Goal: Find specific page/section: Locate a particular part of the current website

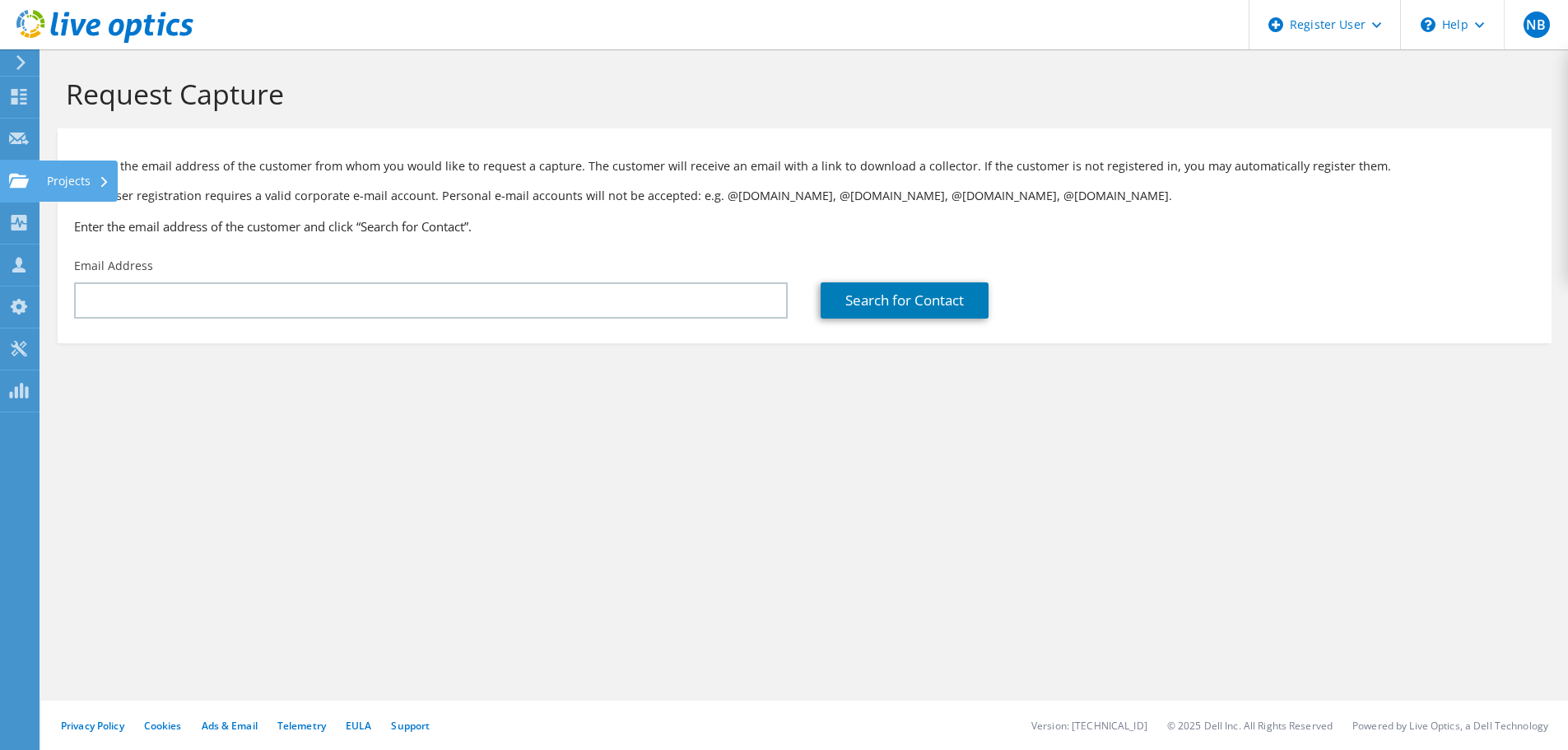
click at [41, 175] on div "Projects" at bounding box center [78, 181] width 79 height 42
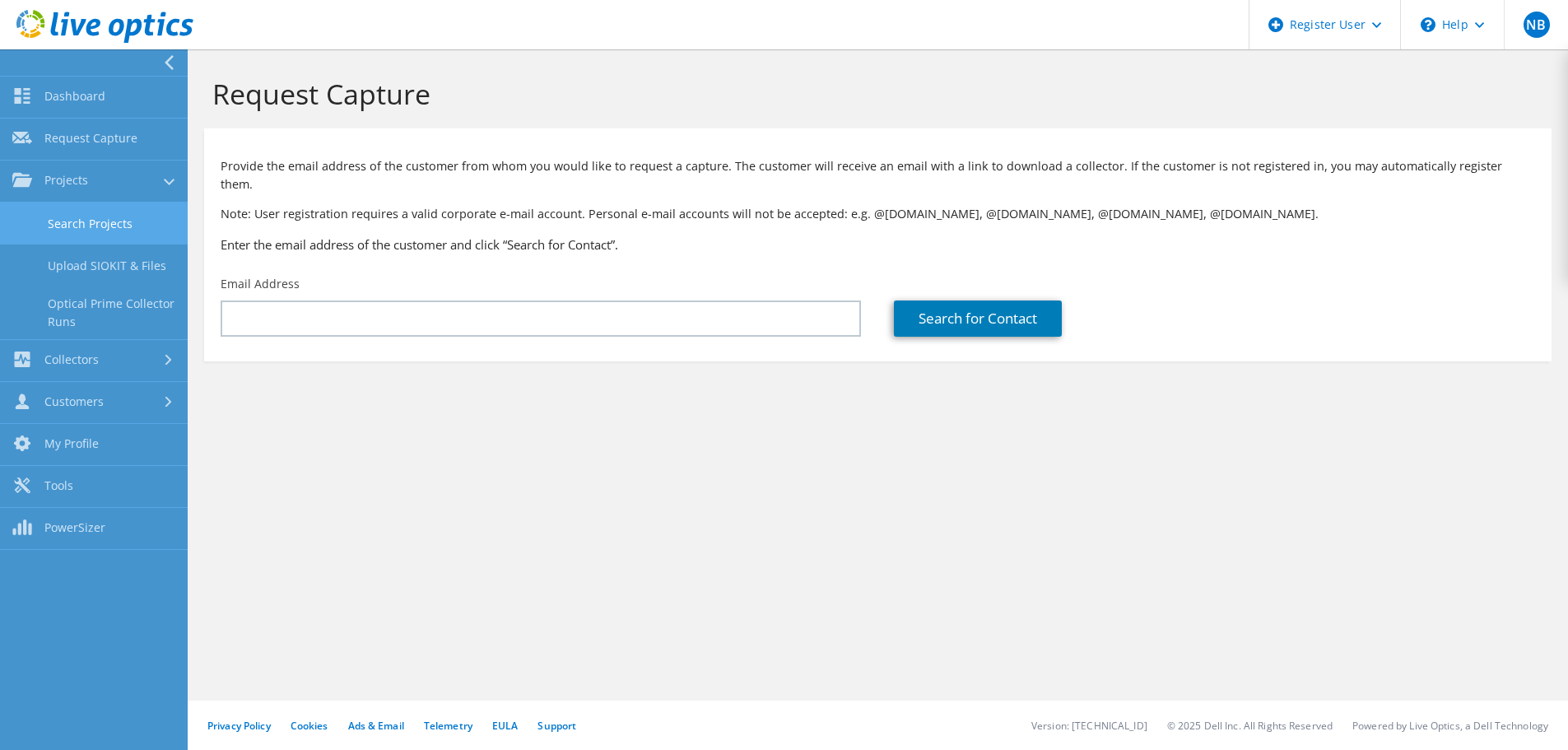
click at [128, 229] on link "Search Projects" at bounding box center [93, 224] width 187 height 42
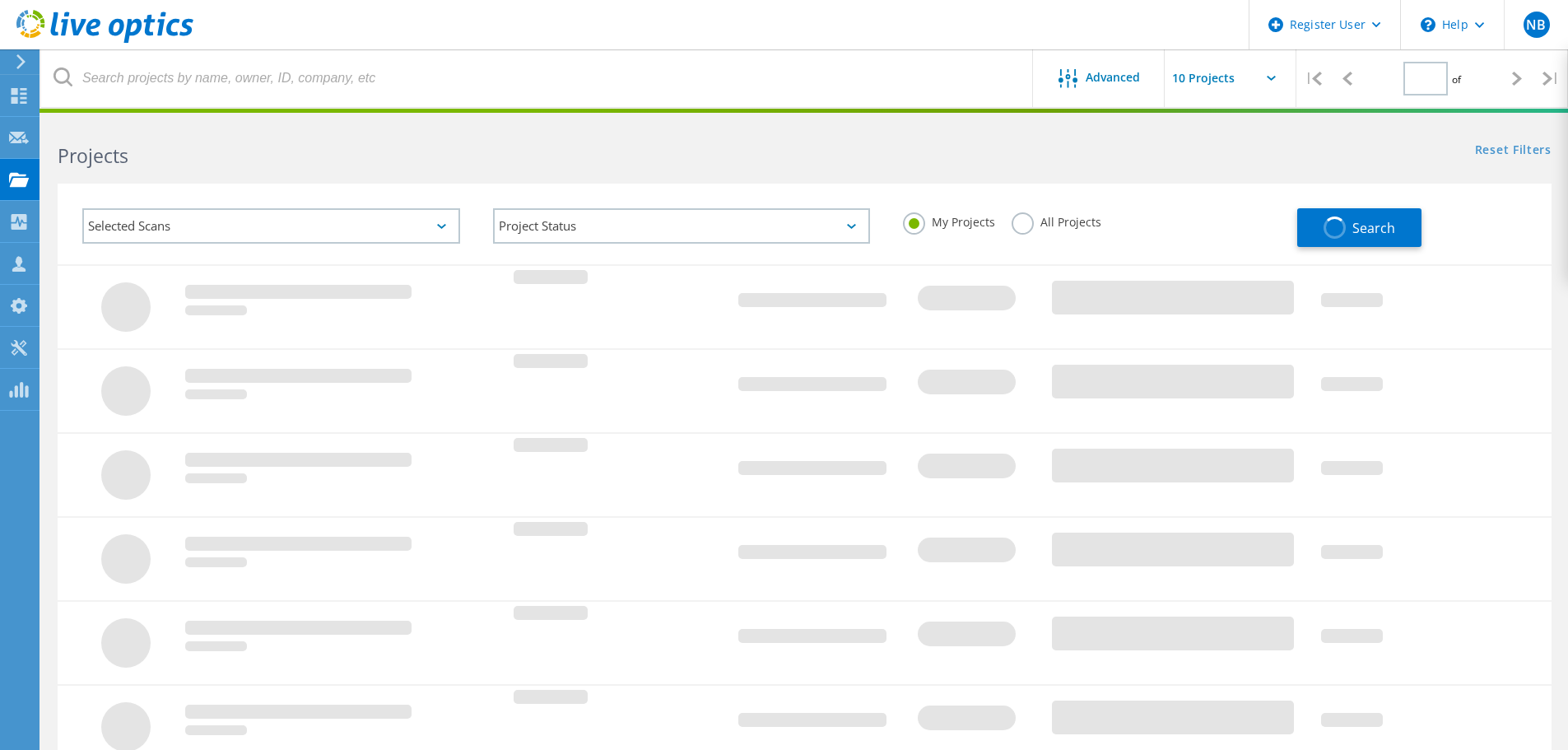
type input "1"
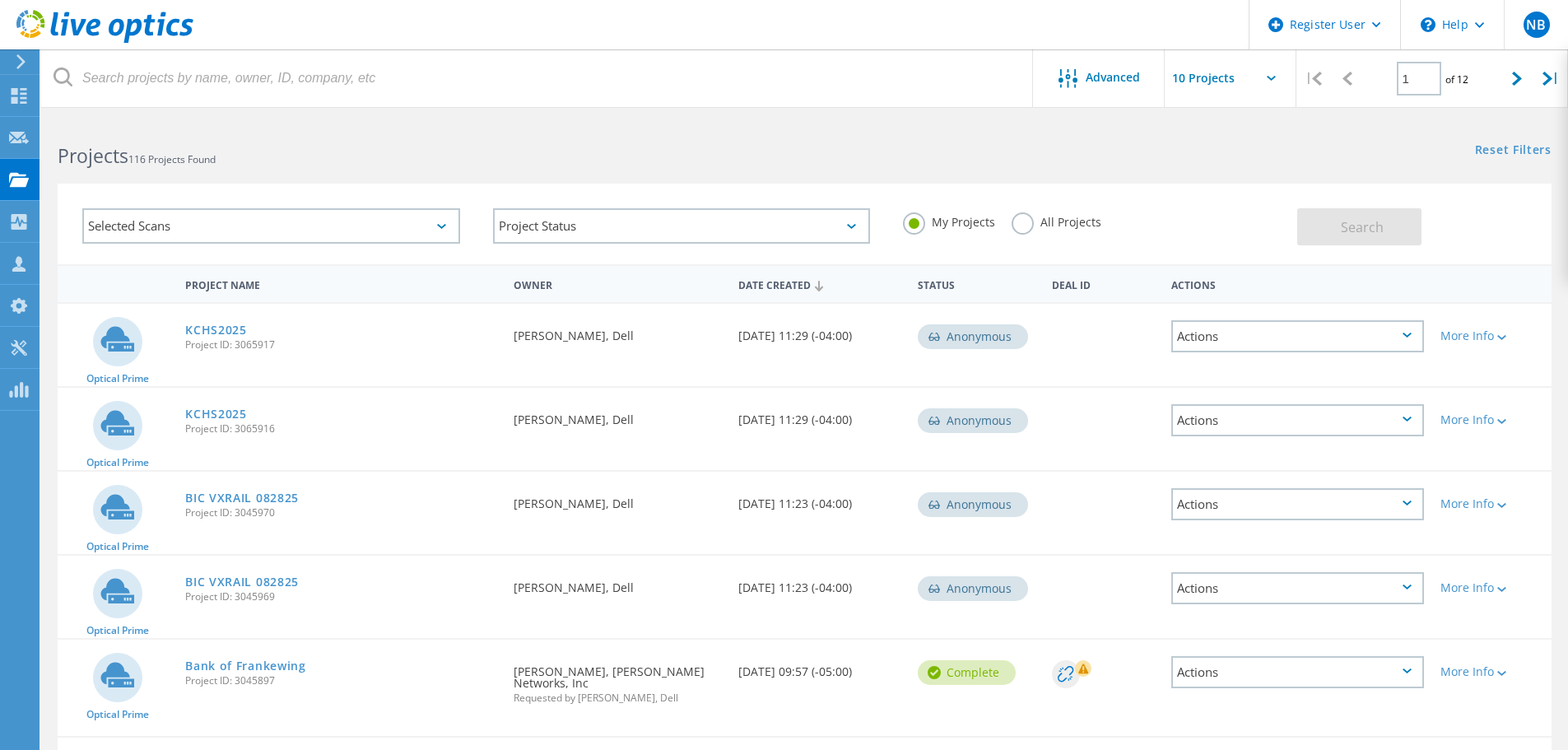
click at [419, 234] on div "Selected Scans" at bounding box center [271, 226] width 378 height 36
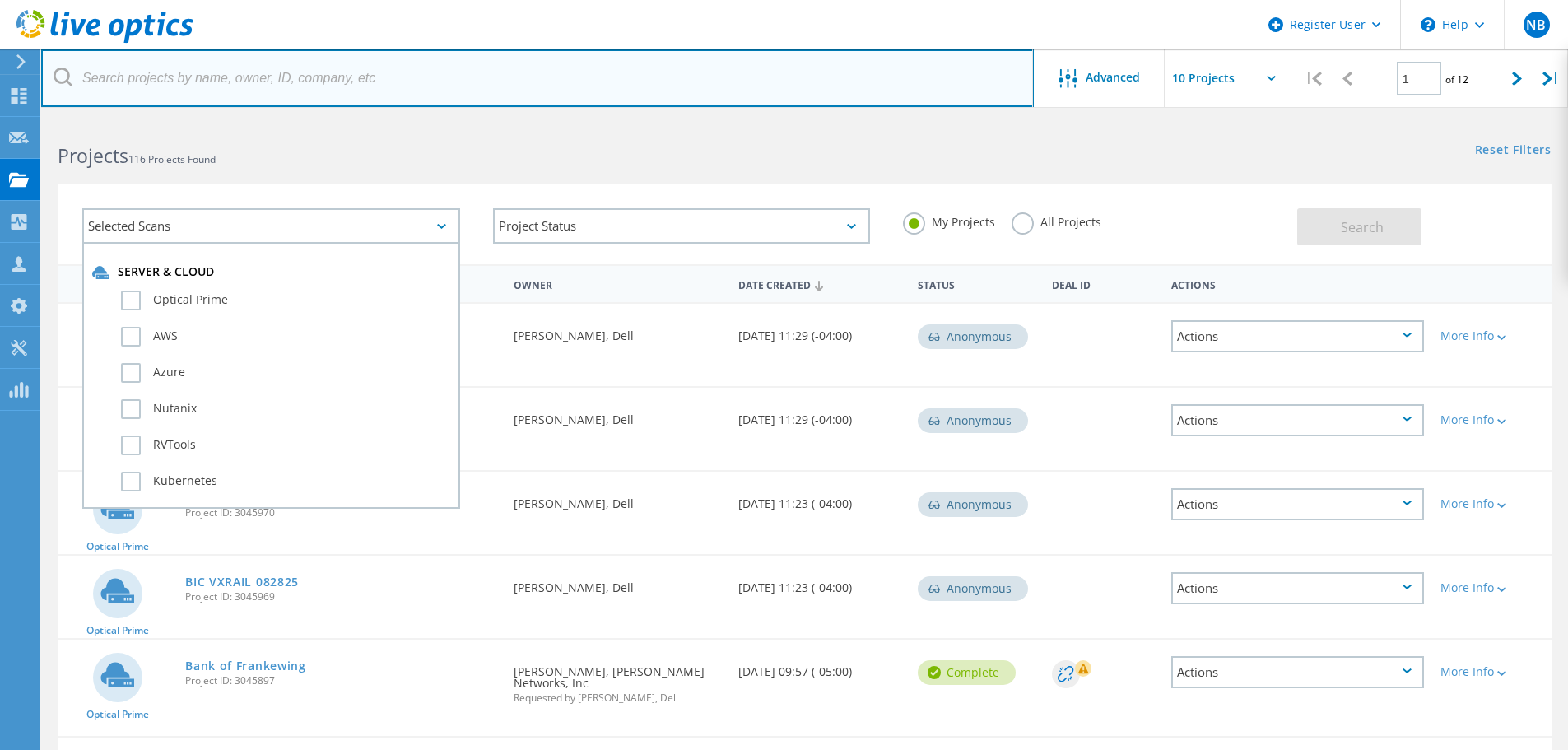
drag, startPoint x: 334, startPoint y: 81, endPoint x: 458, endPoint y: 204, distance: 174.7
click at [334, 81] on input "text" at bounding box center [537, 78] width 993 height 58
paste input "bcooper@reilyfoods.com"
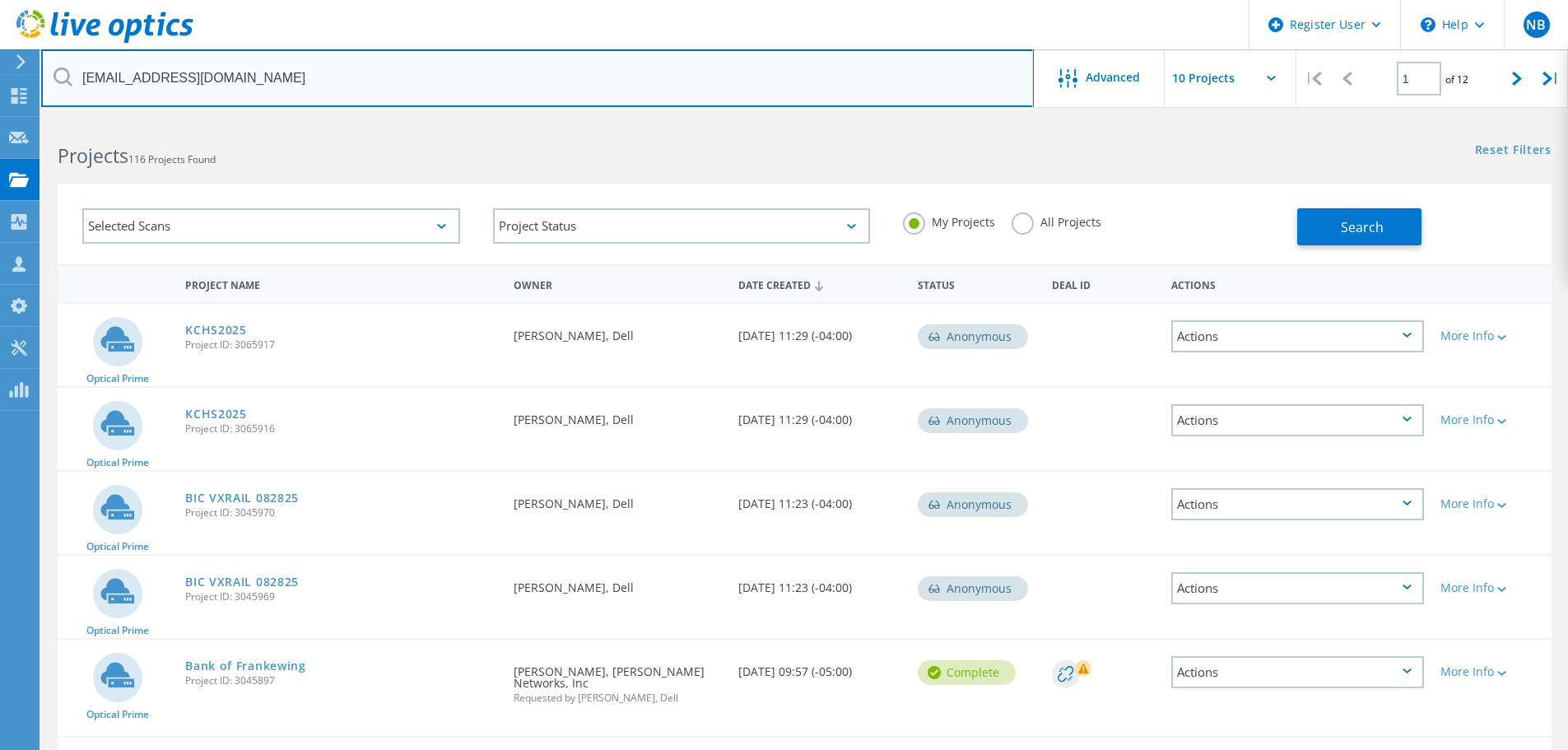
type input "bcooper@reilyfoods.com"
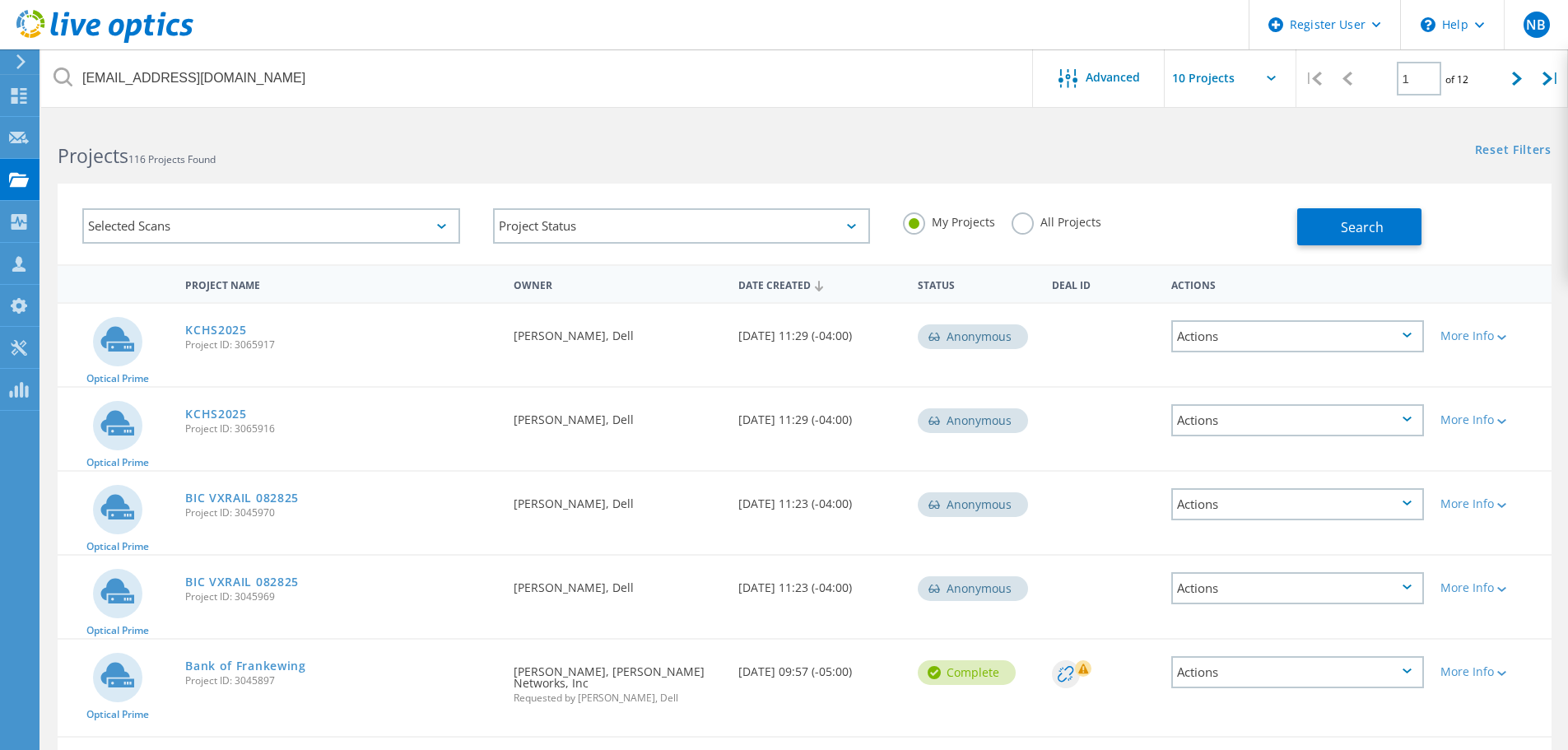
click at [1011, 228] on div "My Projects All Projects" at bounding box center [1092, 222] width 411 height 61
click at [1015, 228] on label "All Projects" at bounding box center [1057, 220] width 90 height 15
click at [0, 0] on input "All Projects" at bounding box center [0, 0] width 0 height 0
click at [1319, 231] on button "Search" at bounding box center [1359, 227] width 125 height 37
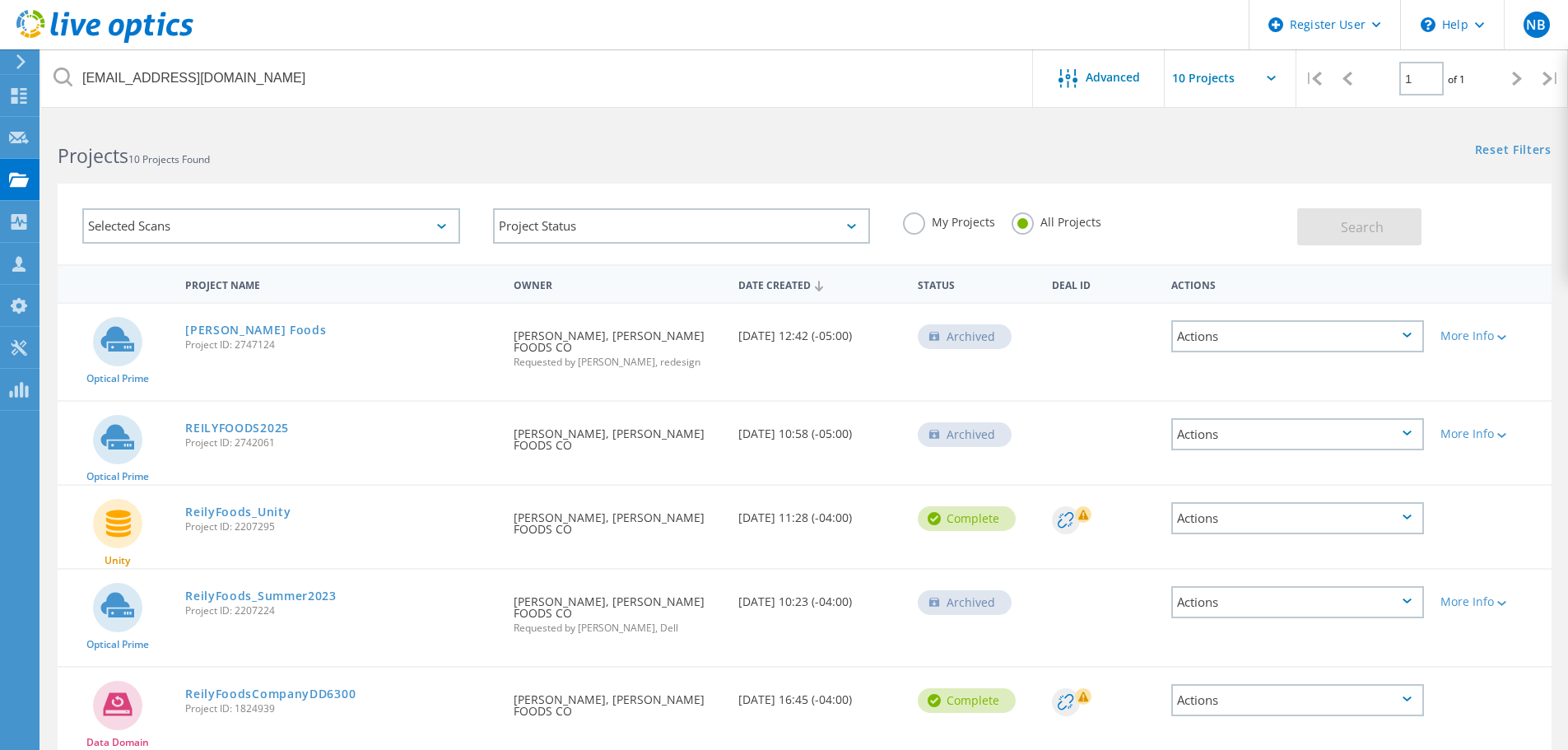
click at [203, 340] on span "Project ID: 2747124" at bounding box center [342, 345] width 312 height 10
click at [212, 327] on link "[PERSON_NAME] Foods" at bounding box center [256, 331] width 141 height 12
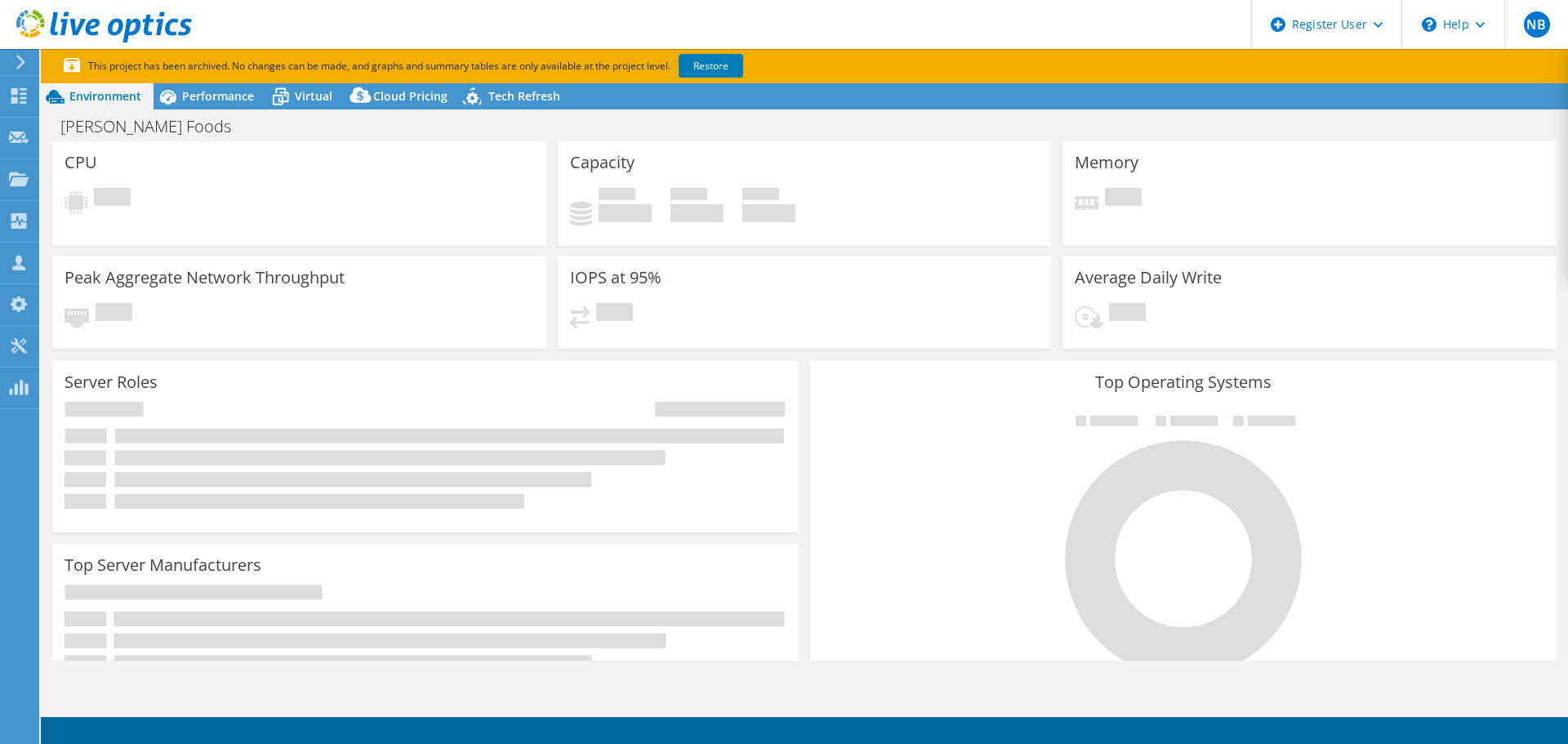
select select "USD"
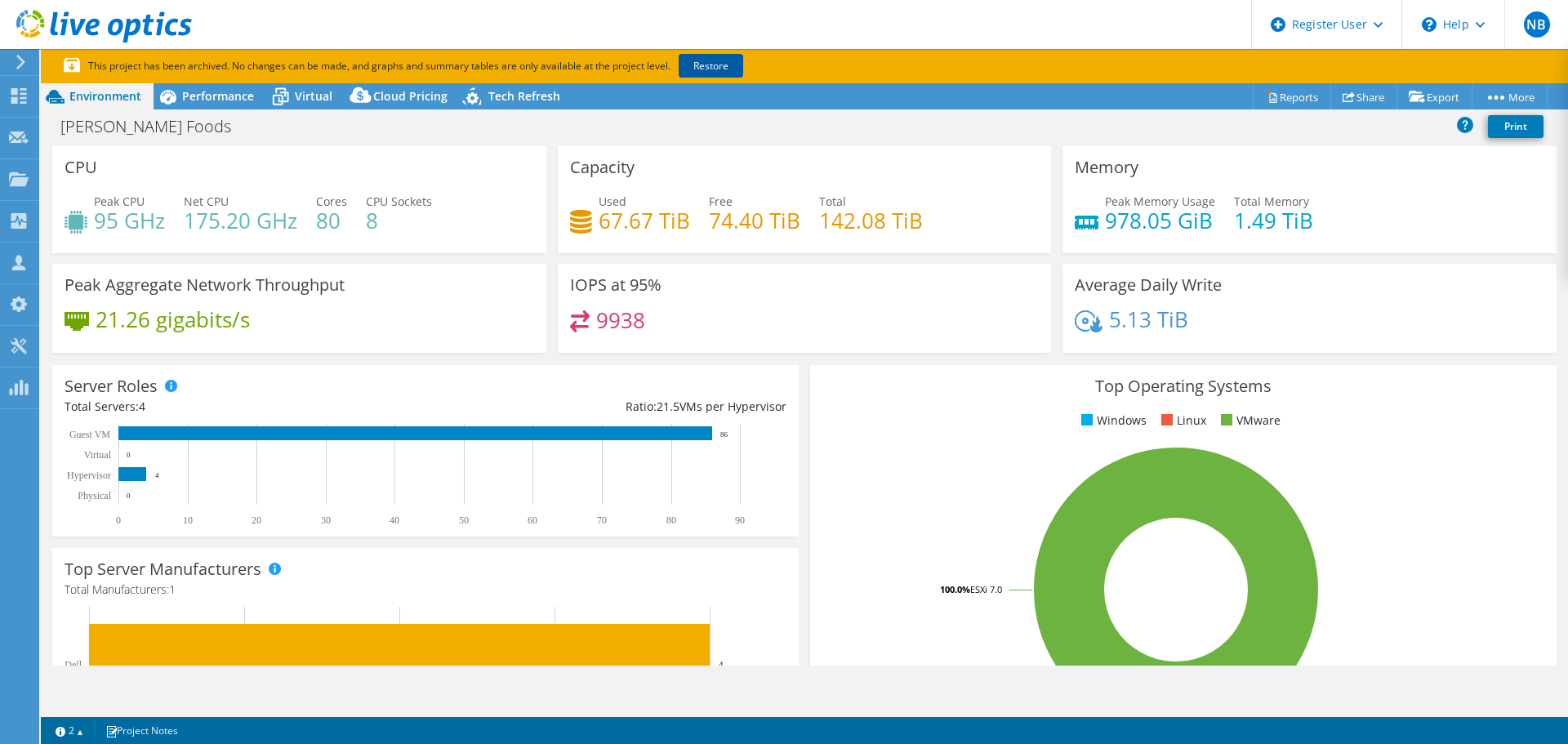
click at [709, 72] on link "Restore" at bounding box center [710, 66] width 65 height 24
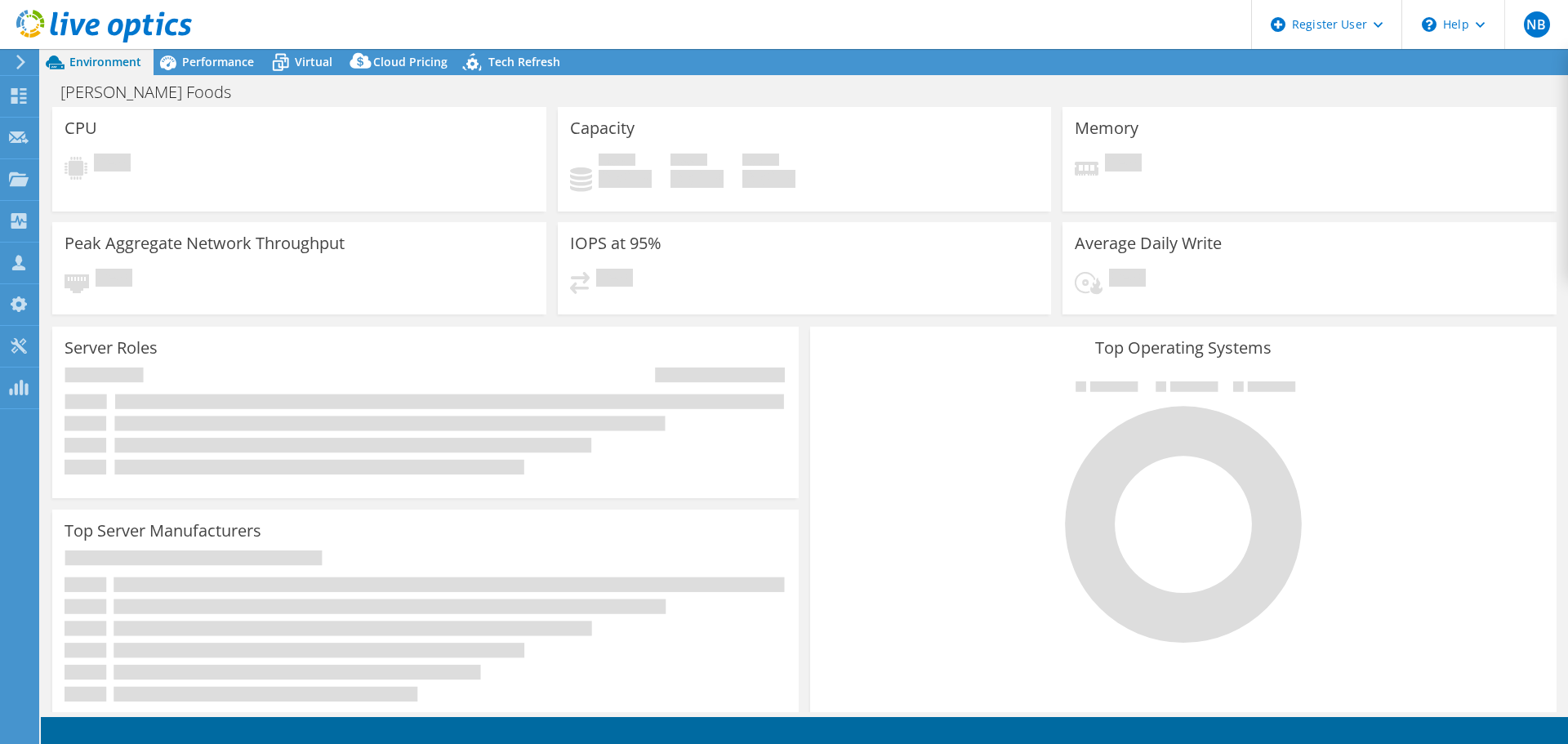
select select "USD"
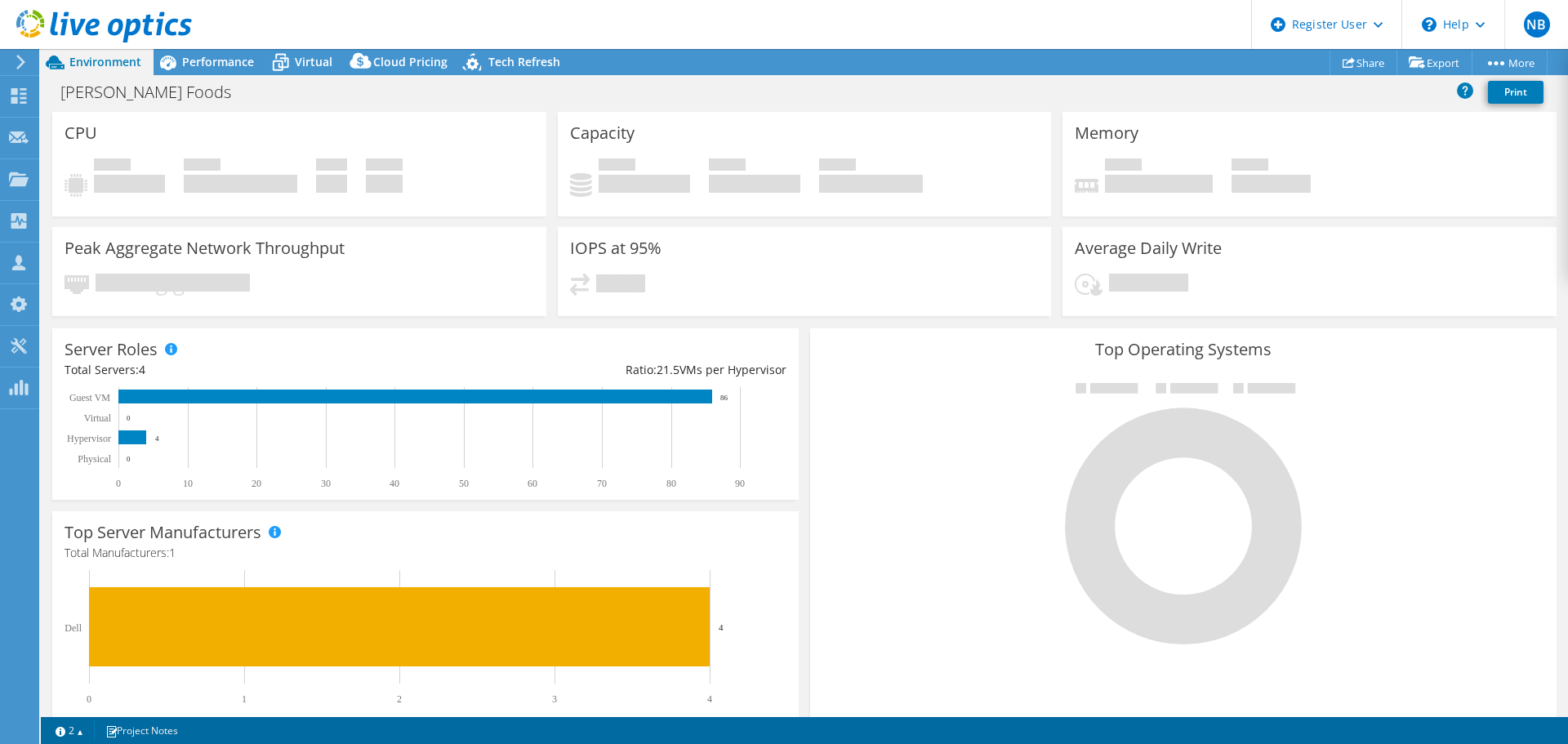
drag, startPoint x: 470, startPoint y: 219, endPoint x: 495, endPoint y: 245, distance: 36.1
click at [470, 219] on div "CPU Peak CPU 95 GHz Net CPU 175.20 GHz Cores 80 CPU Sockets 8" at bounding box center [298, 169] width 505 height 115
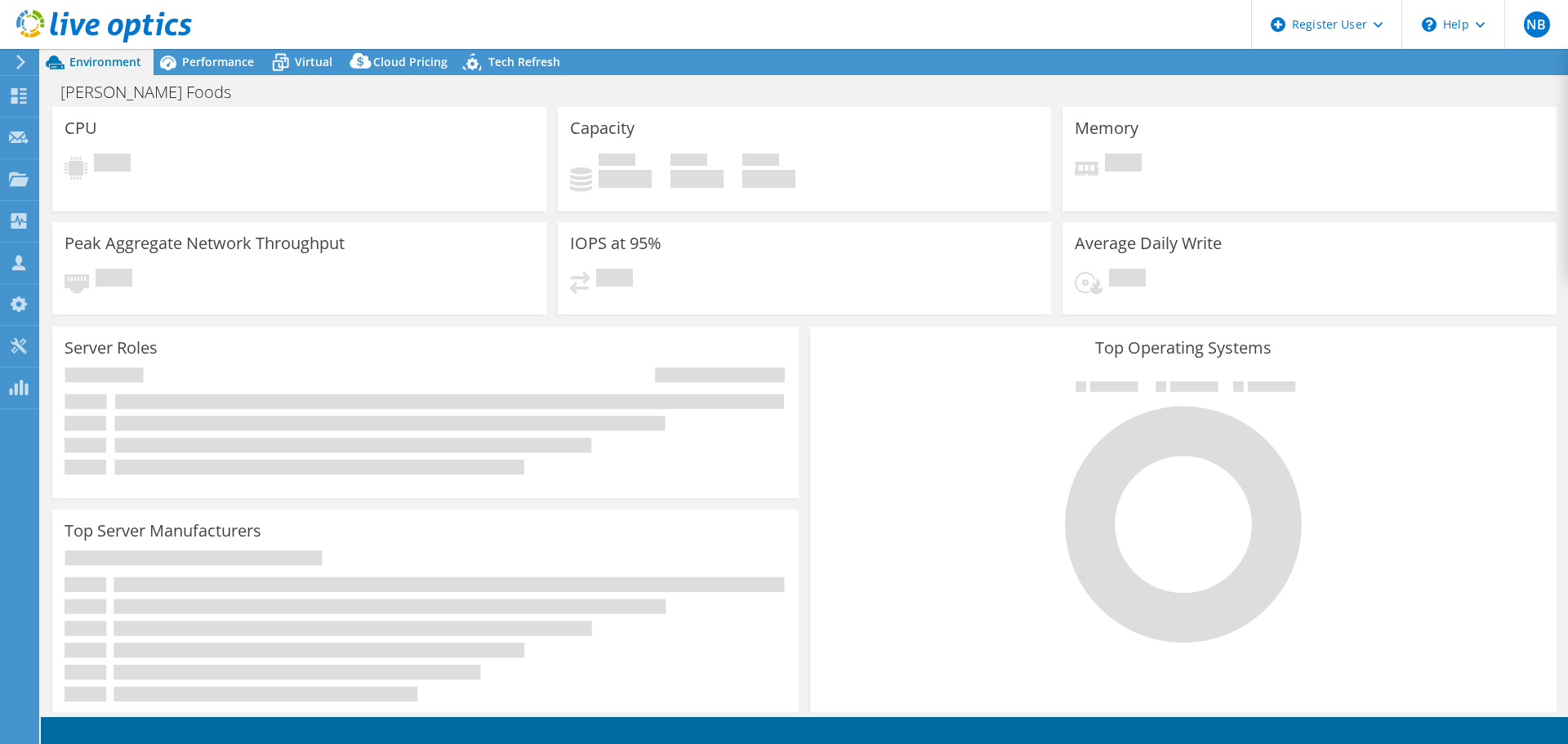
select select "USD"
